Goal: Task Accomplishment & Management: Use online tool/utility

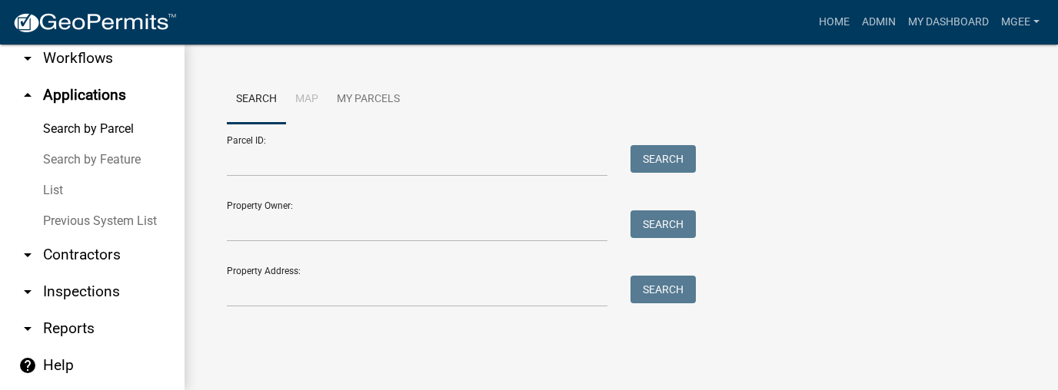
click at [71, 260] on link "arrow_drop_down Contractors" at bounding box center [92, 255] width 184 height 37
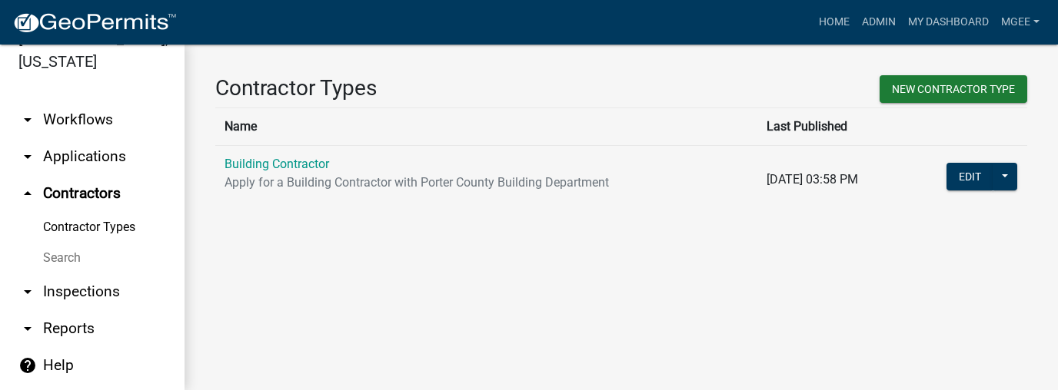
click at [71, 258] on link "Search" at bounding box center [92, 258] width 184 height 31
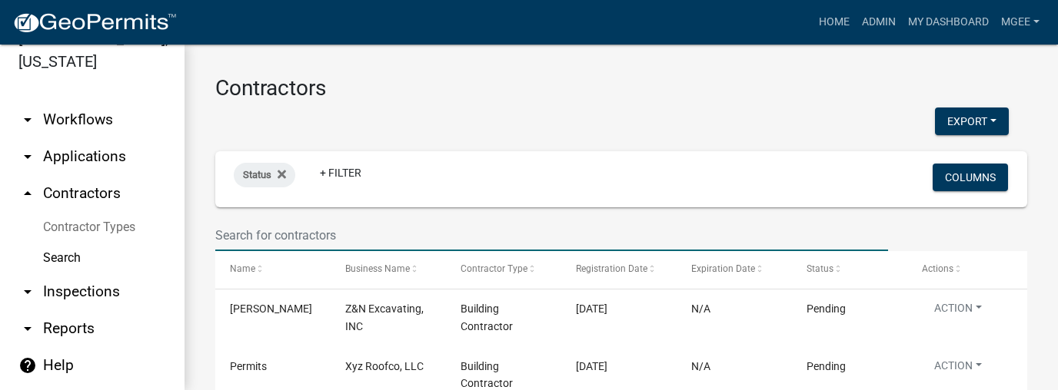
click at [225, 244] on input "text" at bounding box center [551, 236] width 673 height 32
type input "i"
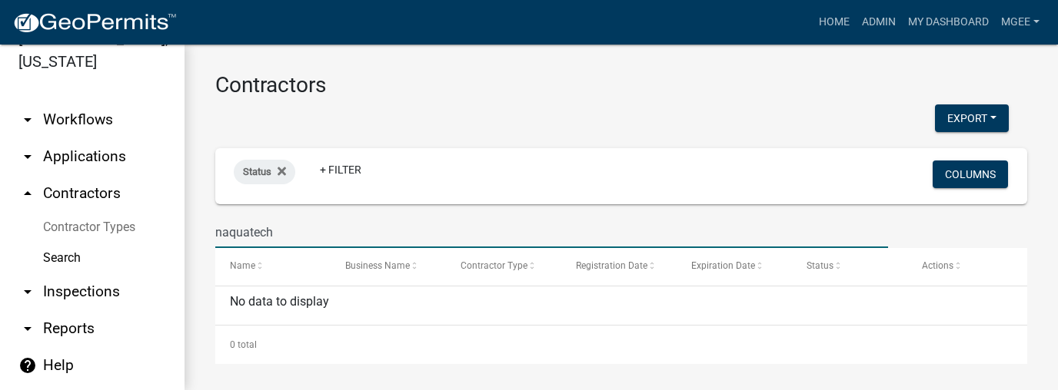
scroll to position [7, 0]
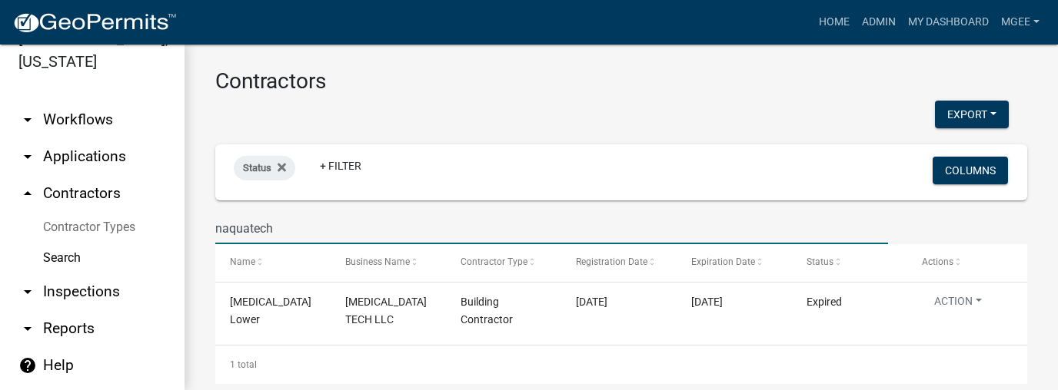
type input "naquatech"
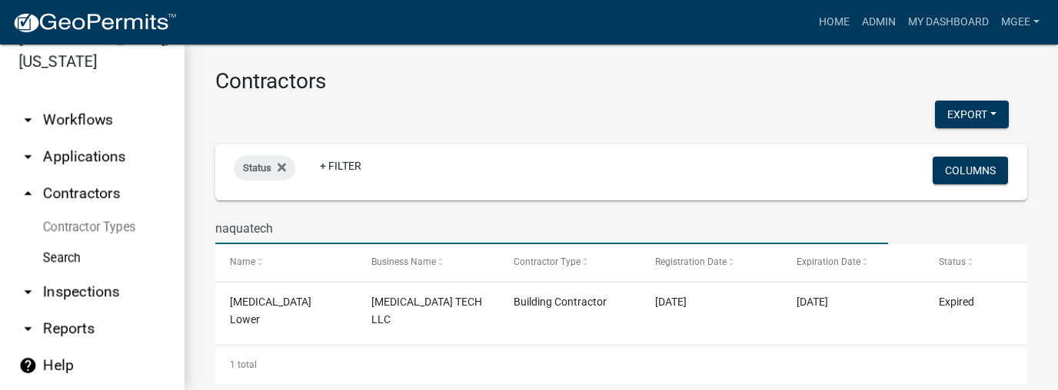
click at [98, 157] on link "arrow_drop_down Applications" at bounding box center [92, 156] width 184 height 37
